Goal: Information Seeking & Learning: Learn about a topic

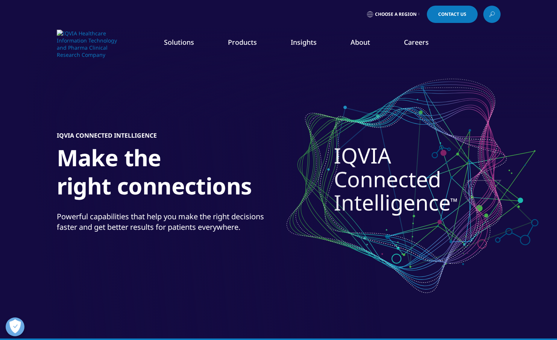
click at [45, 138] on link "Clinical Trial Payments" at bounding box center [79, 136] width 129 height 8
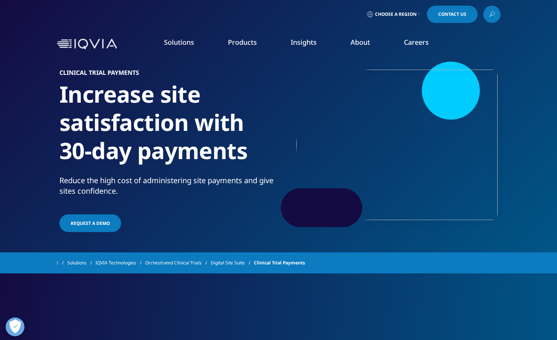
click at [33, 95] on link "Overview" at bounding box center [77, 94] width 125 height 8
